Goal: Find specific page/section: Find specific page/section

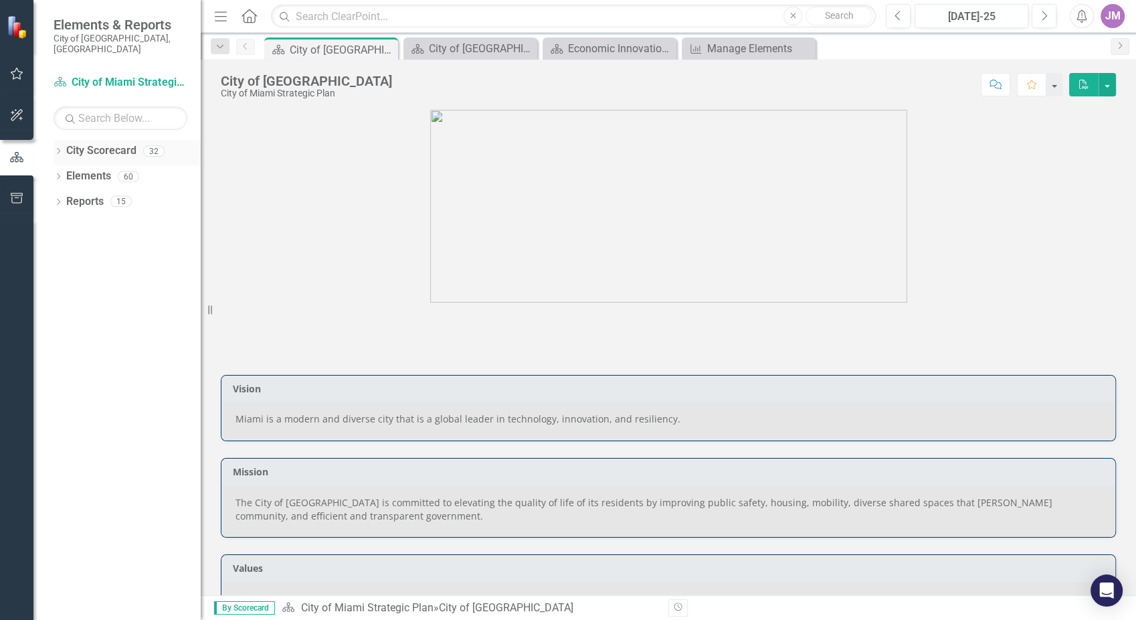
click at [59, 149] on icon "Dropdown" at bounding box center [58, 152] width 9 height 7
click at [108, 194] on link "City of Miami Strategic Plan (NEW)" at bounding box center [137, 201] width 127 height 15
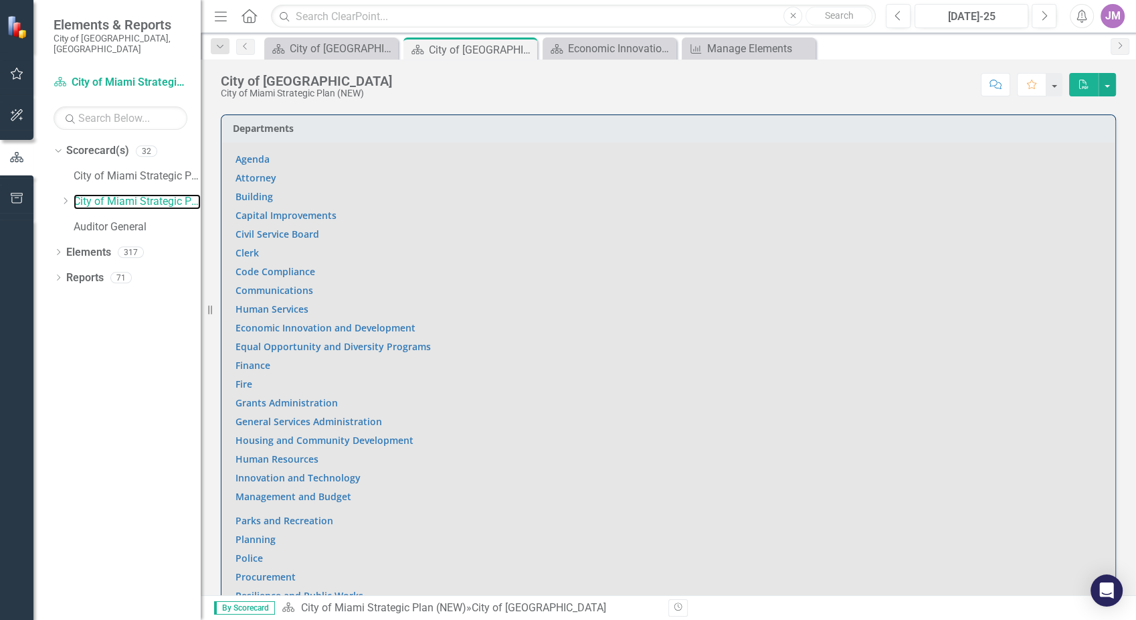
scroll to position [797, 0]
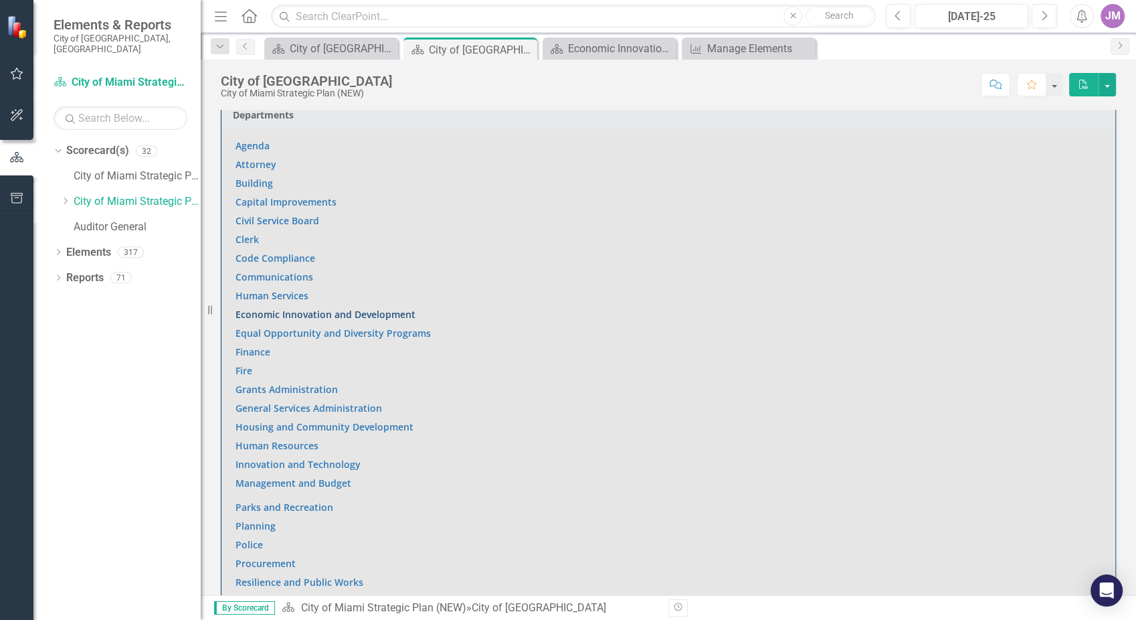
click at [296, 312] on link "Economic Innovation and Development" at bounding box center [326, 314] width 180 height 13
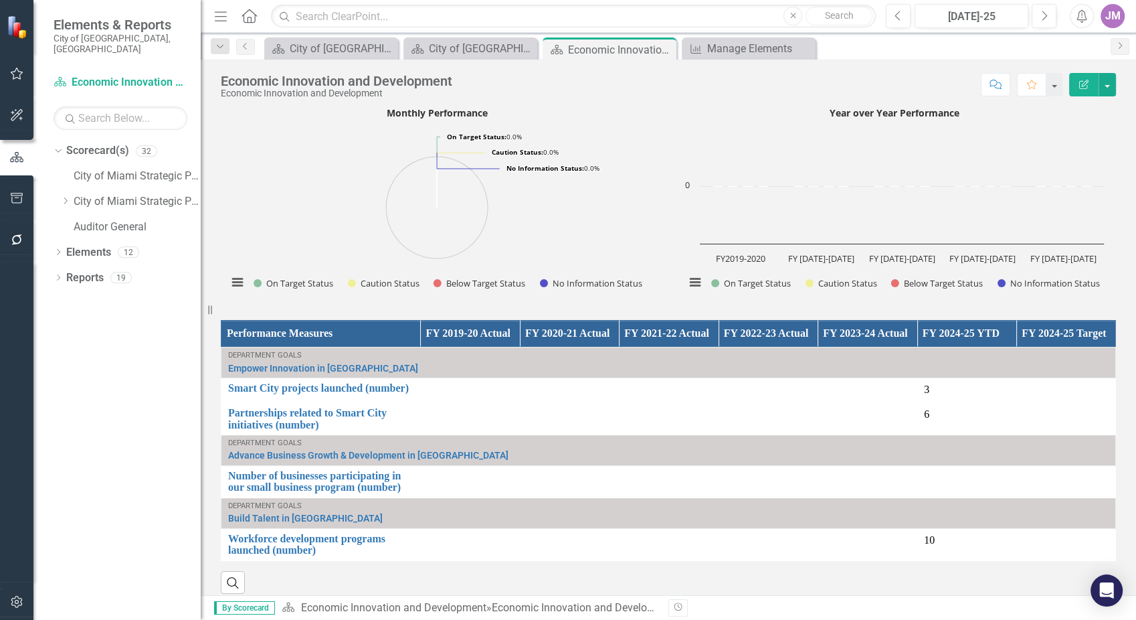
scroll to position [966, 0]
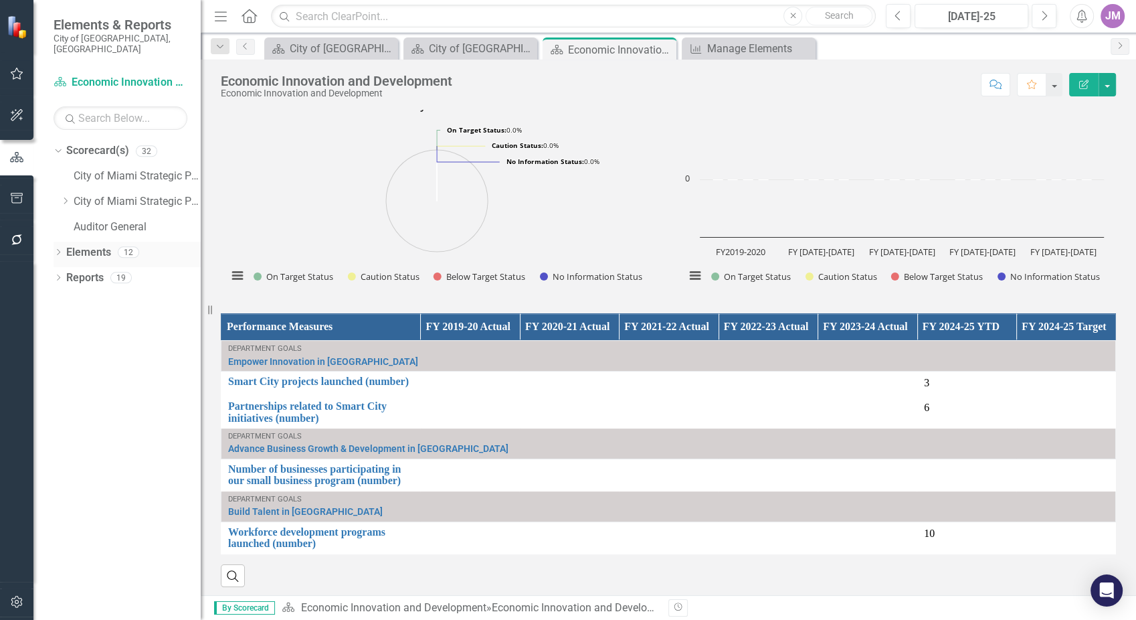
click at [60, 248] on div "Dropdown" at bounding box center [58, 253] width 9 height 11
click at [95, 295] on link "Strategy Strategy(s)" at bounding box center [109, 302] width 72 height 15
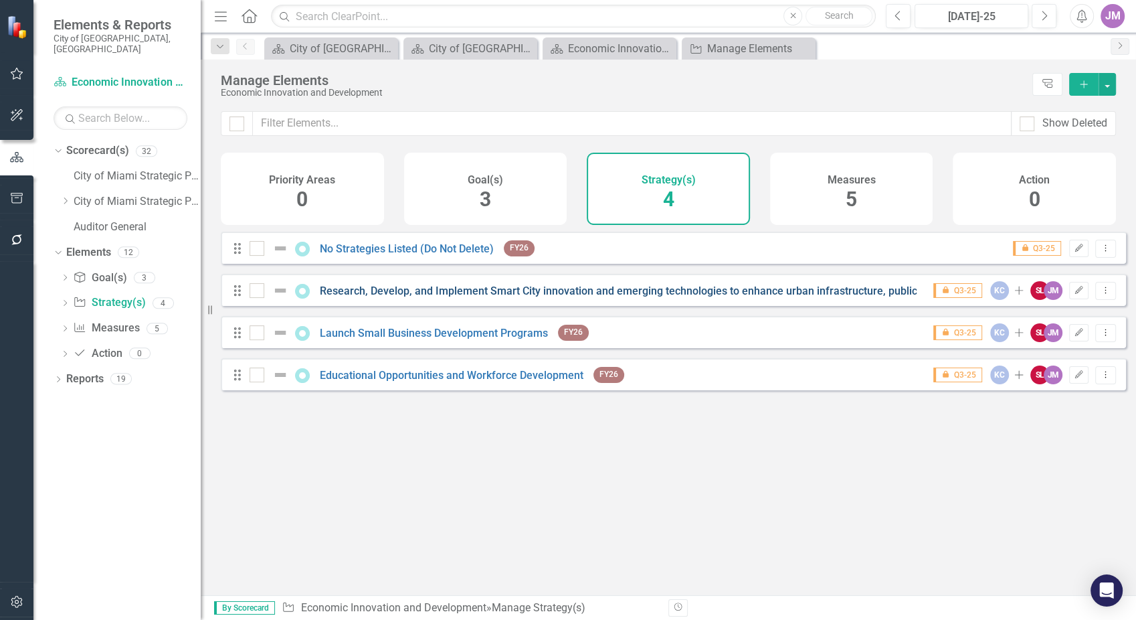
click at [834, 297] on link "Research, Develop, and Implement Smart City innovation and emerging technologie…" at bounding box center [810, 290] width 980 height 13
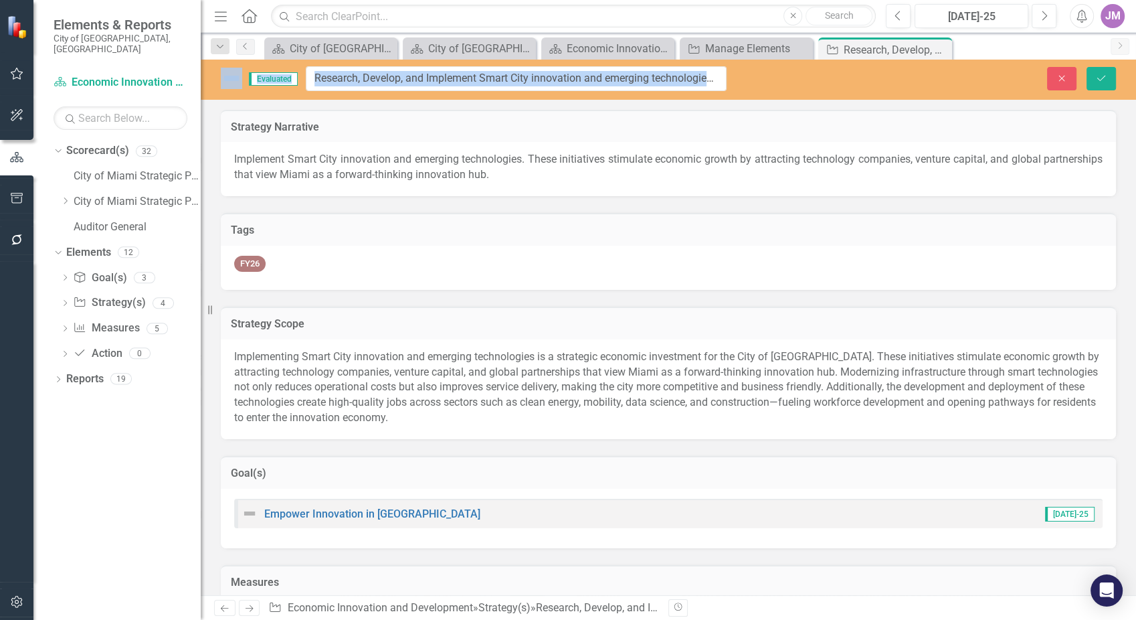
drag, startPoint x: 251, startPoint y: 81, endPoint x: 861, endPoint y: 83, distance: 610.3
click at [800, 221] on div "Tags" at bounding box center [668, 229] width 895 height 33
click at [797, 216] on div "Tags" at bounding box center [668, 229] width 895 height 33
click at [418, 79] on input "Research, Develop, and Implement Smart City innovation and emerging technologie…" at bounding box center [516, 78] width 421 height 25
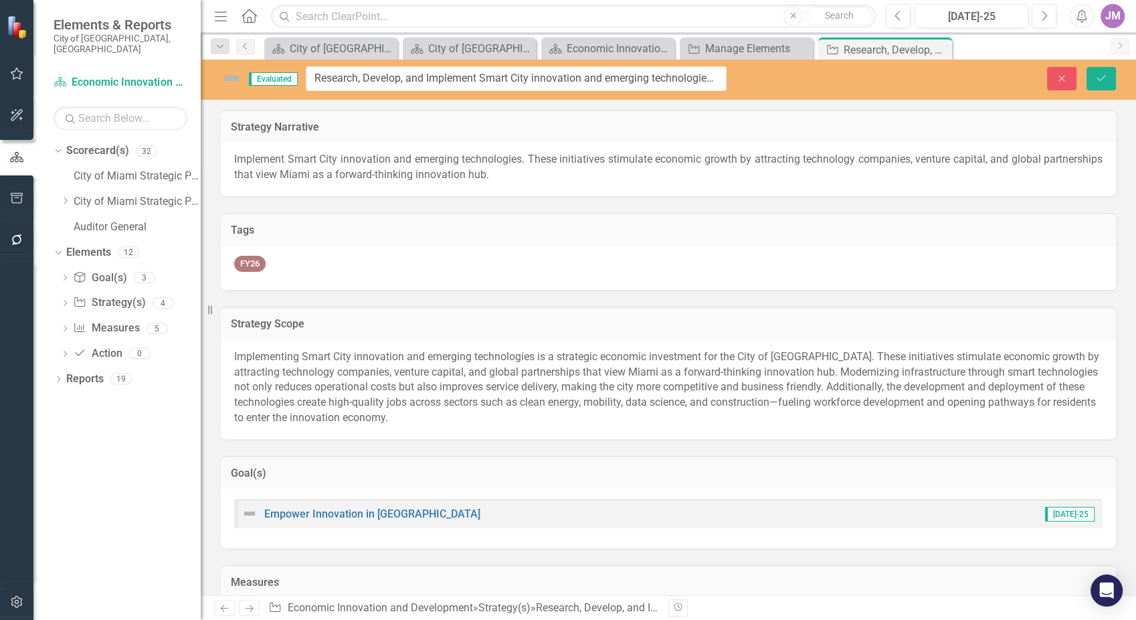
click at [229, 79] on img at bounding box center [231, 78] width 21 height 21
click at [431, 81] on input "Research, Develop, and Implement Smart City innovation and emerging technologie…" at bounding box center [516, 78] width 421 height 25
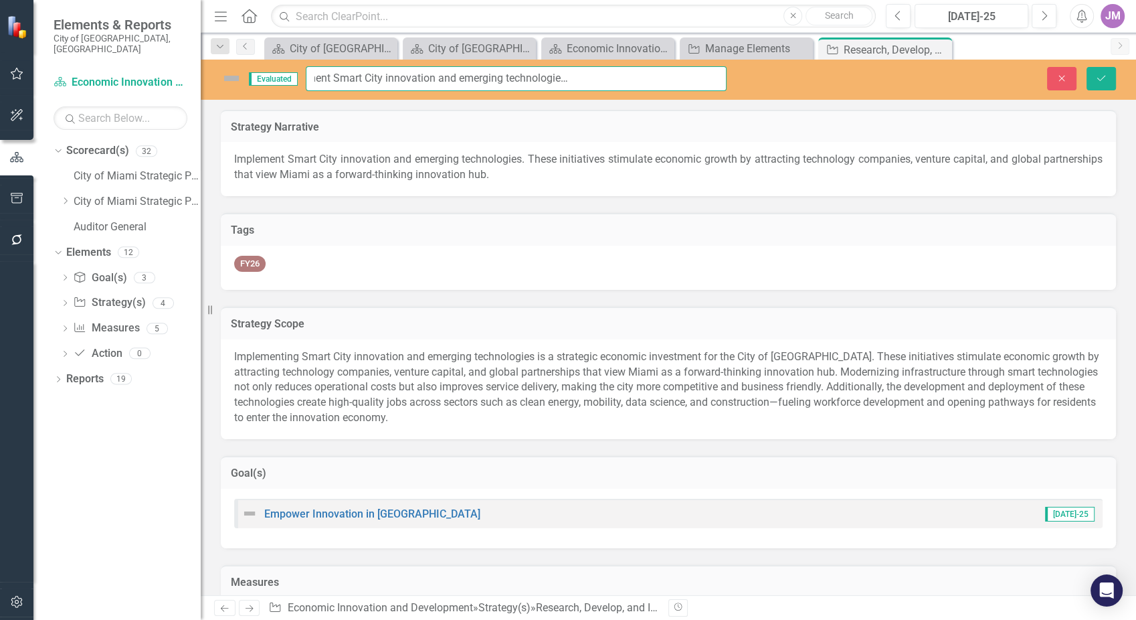
scroll to position [0, 486]
drag, startPoint x: 315, startPoint y: 77, endPoint x: 777, endPoint y: 80, distance: 462.4
click at [777, 80] on div "Evaluated Research, Develop, and Implement Smart City innovation and emerging t…" at bounding box center [668, 78] width 935 height 25
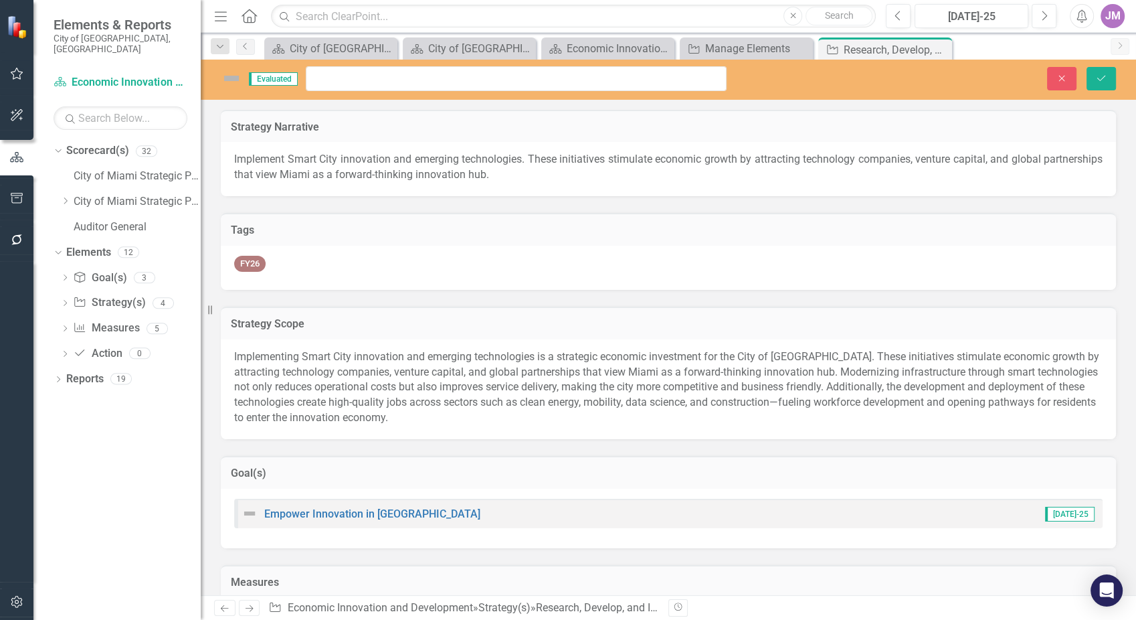
scroll to position [0, 0]
click at [1004, 246] on div "FY26" at bounding box center [668, 268] width 895 height 44
